Goal: Find specific page/section: Find specific page/section

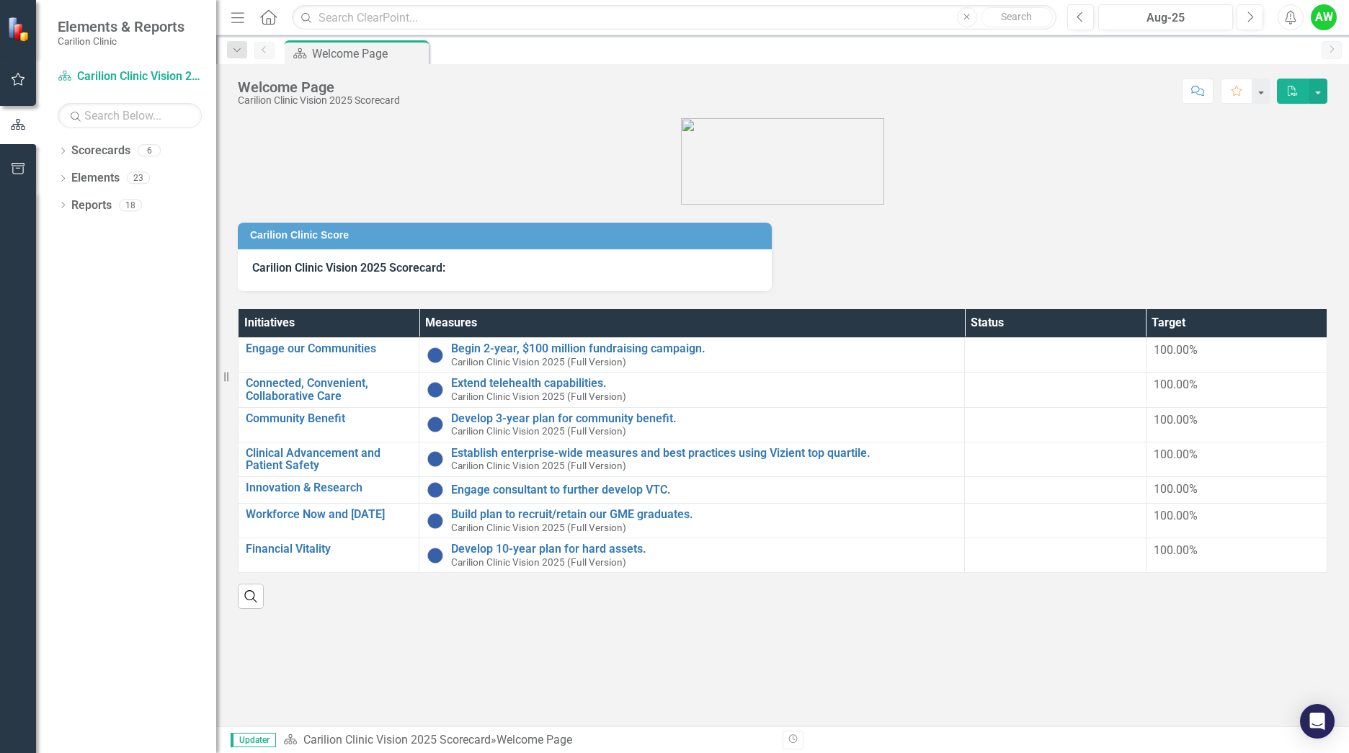
click at [56, 152] on div "Dropdown Scorecards 6 Dropdown Carilion Clinic Carilion Clinic Vision 2025 Scor…" at bounding box center [126, 446] width 180 height 614
click at [61, 150] on icon "Dropdown" at bounding box center [63, 152] width 10 height 8
click at [66, 176] on icon "Dropdown" at bounding box center [70, 177] width 11 height 9
click at [81, 228] on icon "Dropdown" at bounding box center [84, 232] width 11 height 9
click at [127, 260] on link "NRV General Cardiology" at bounding box center [162, 260] width 108 height 17
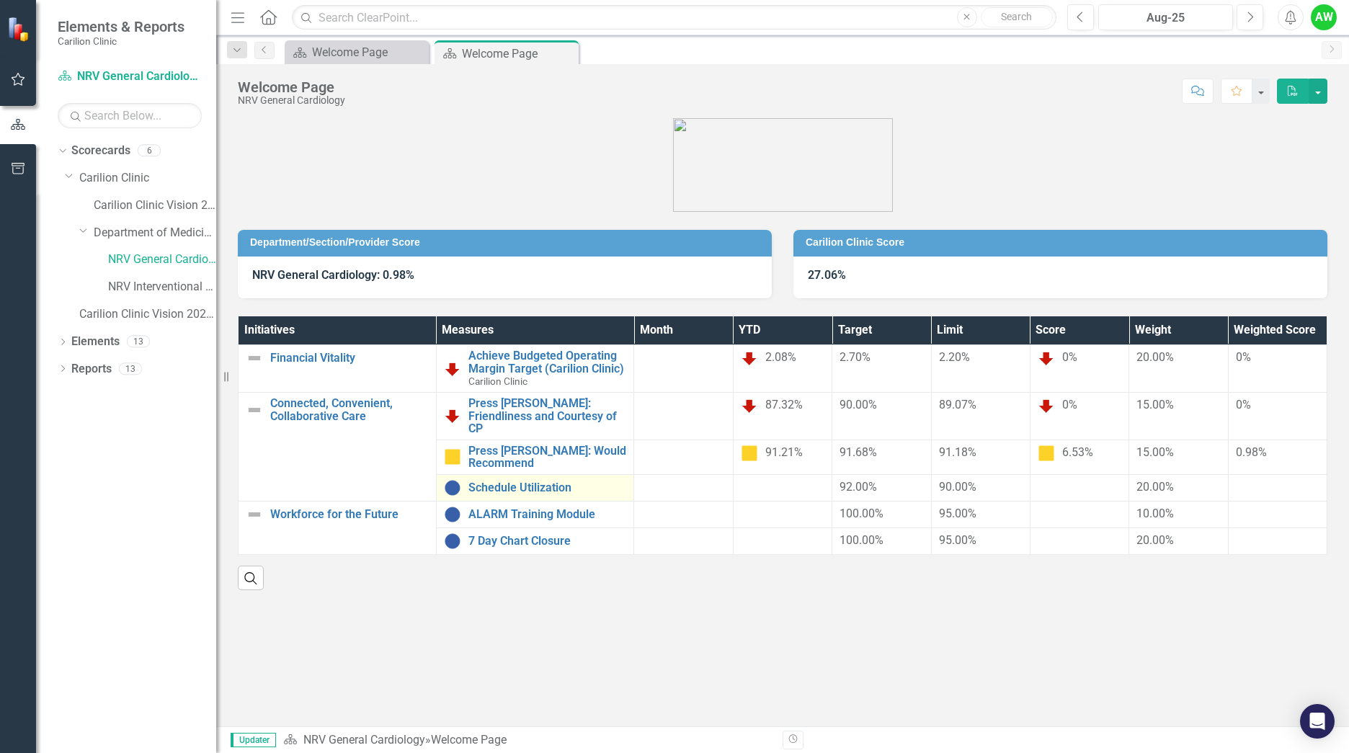
click at [533, 484] on td "Schedule Utilization Link Open Element" at bounding box center [535, 487] width 198 height 27
click at [523, 481] on link "Schedule Utilization" at bounding box center [547, 487] width 159 height 13
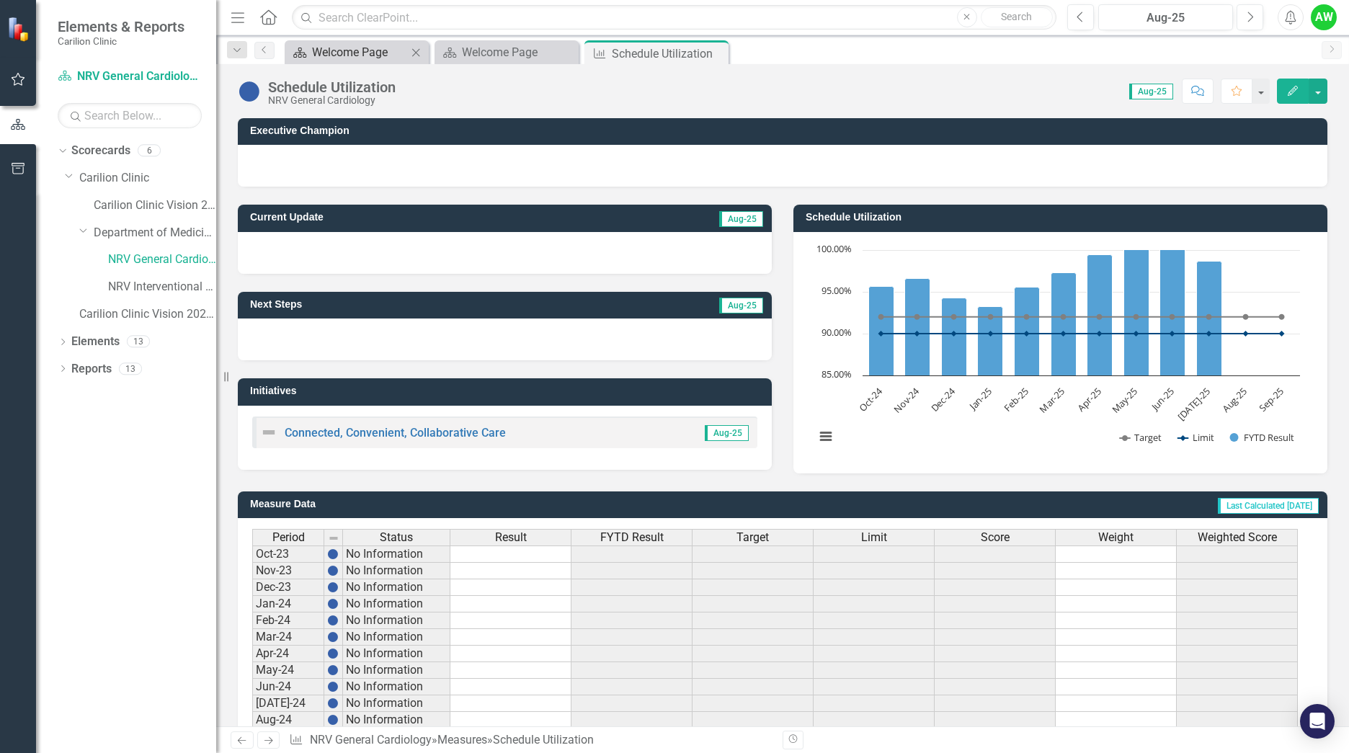
click at [353, 61] on div "Welcome Page" at bounding box center [359, 52] width 95 height 18
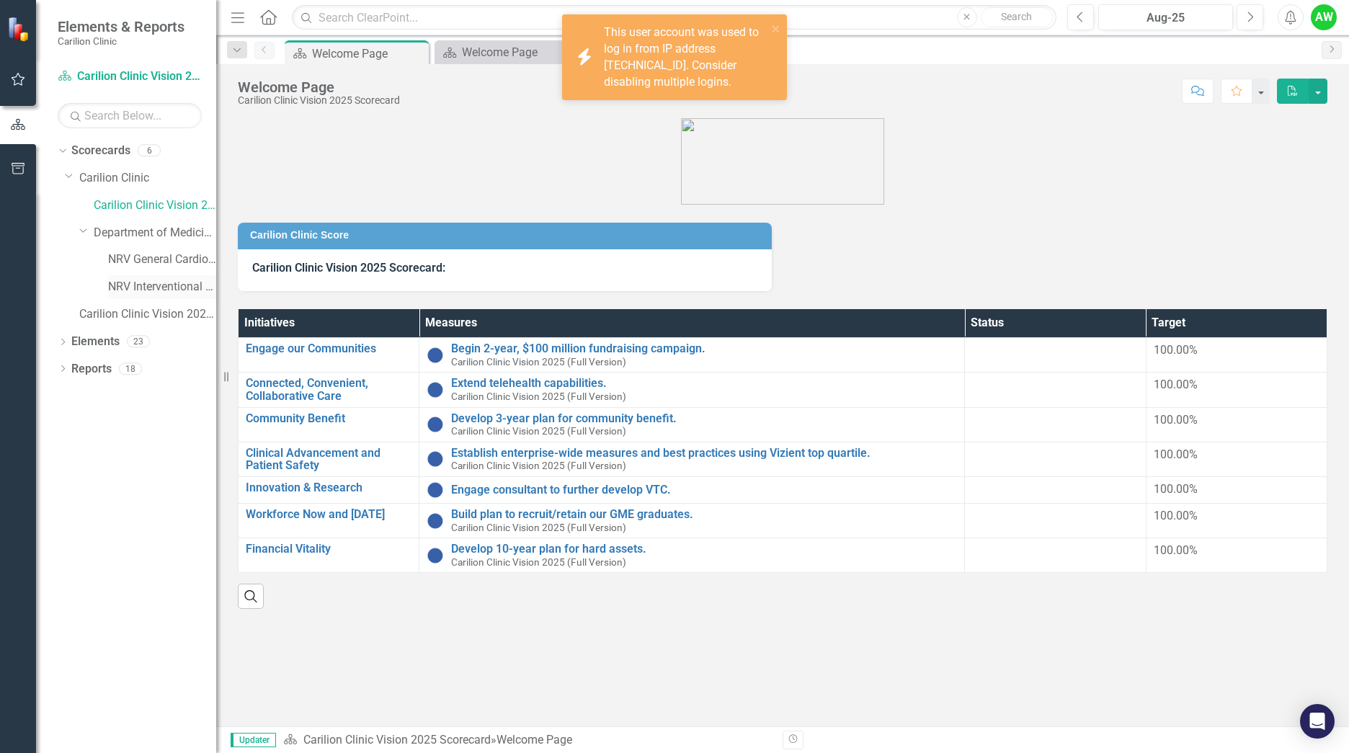
click at [156, 287] on link "NRV Interventional Cardiology" at bounding box center [162, 287] width 108 height 17
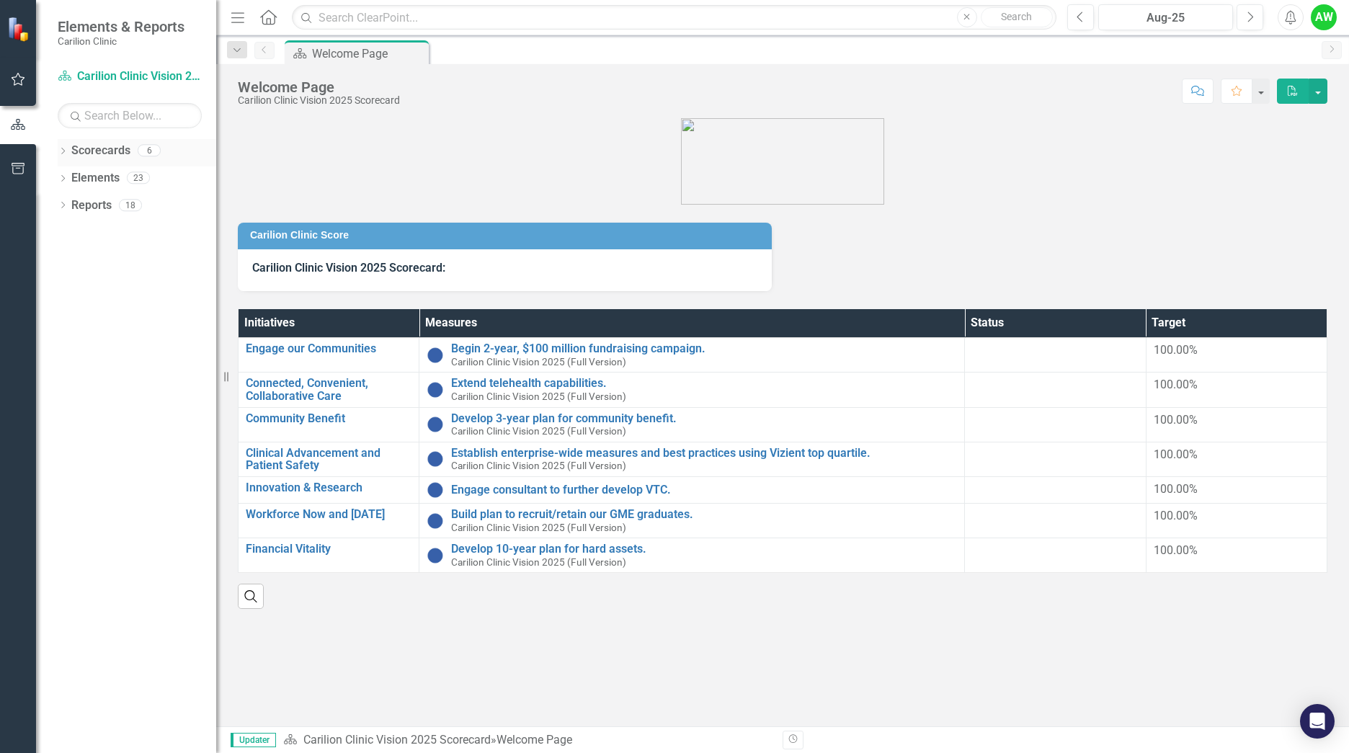
click at [62, 151] on icon "Dropdown" at bounding box center [63, 152] width 10 height 8
click at [72, 181] on icon "Dropdown" at bounding box center [70, 177] width 11 height 9
click at [86, 231] on icon at bounding box center [86, 231] width 4 height 7
click at [123, 259] on link "NRV General Cardiology" at bounding box center [162, 260] width 108 height 17
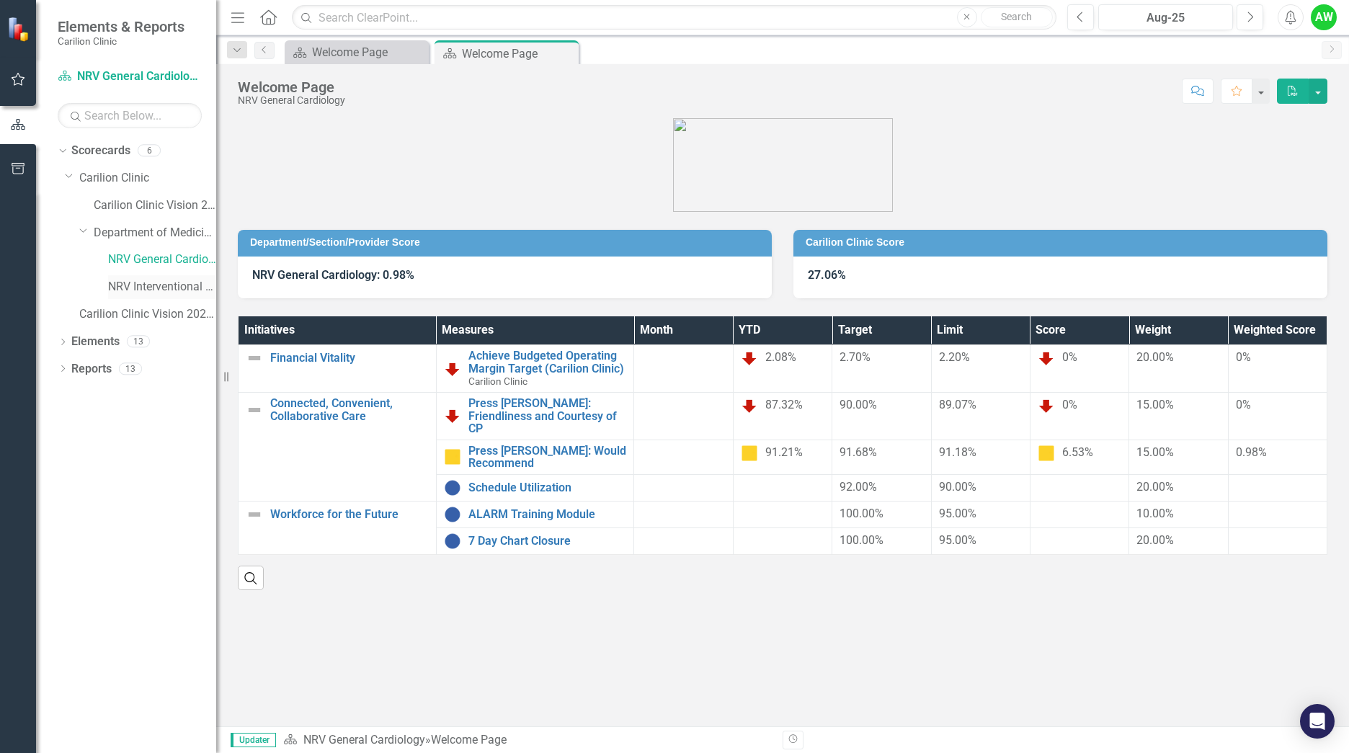
click at [165, 290] on link "NRV Interventional Cardiology" at bounding box center [162, 287] width 108 height 17
